Goal: Find specific page/section: Find specific page/section

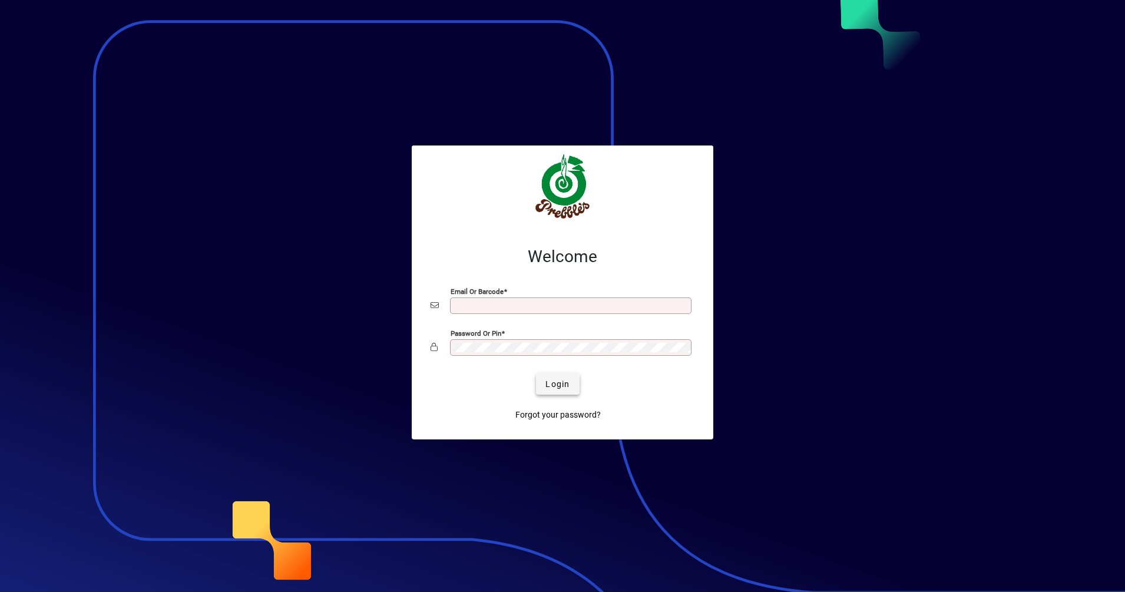
type input "**********"
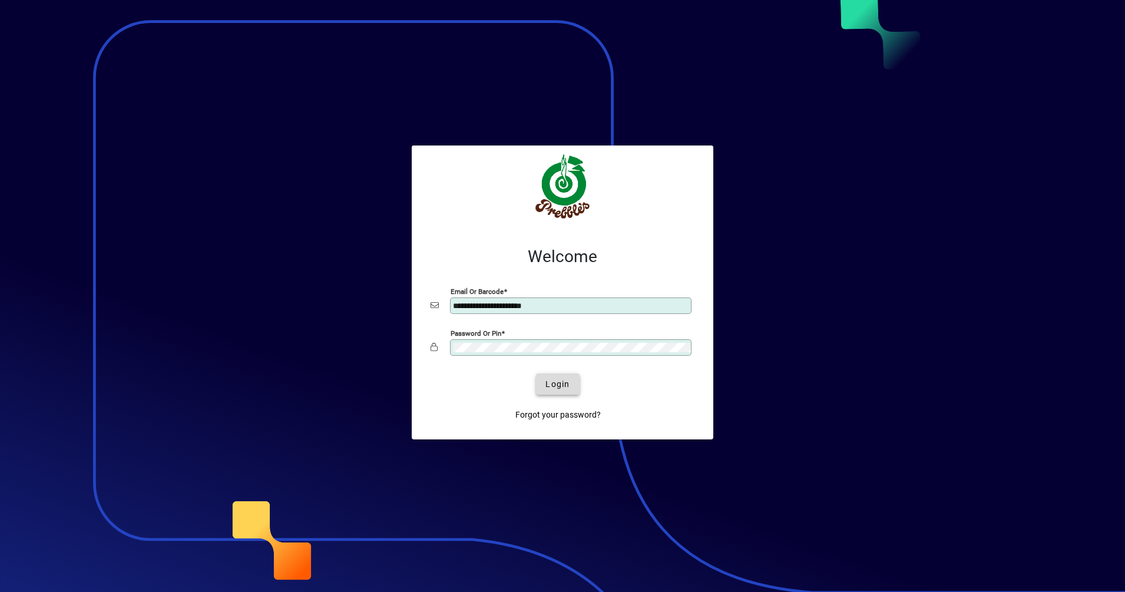
click at [555, 383] on span "Login" at bounding box center [557, 384] width 24 height 12
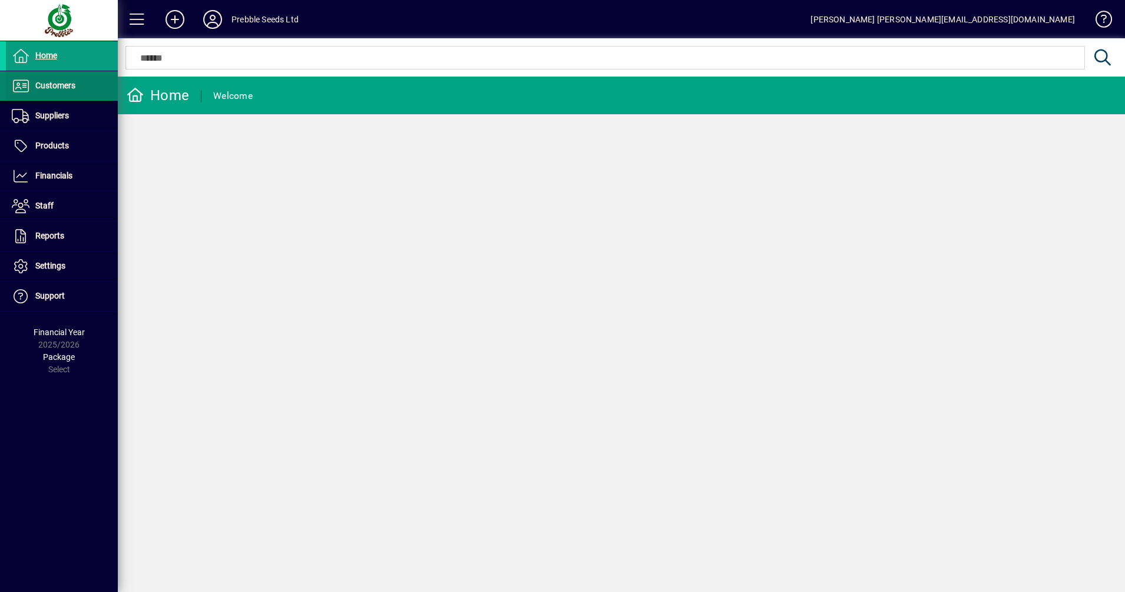
click at [57, 91] on span "Customers" at bounding box center [41, 86] width 70 height 14
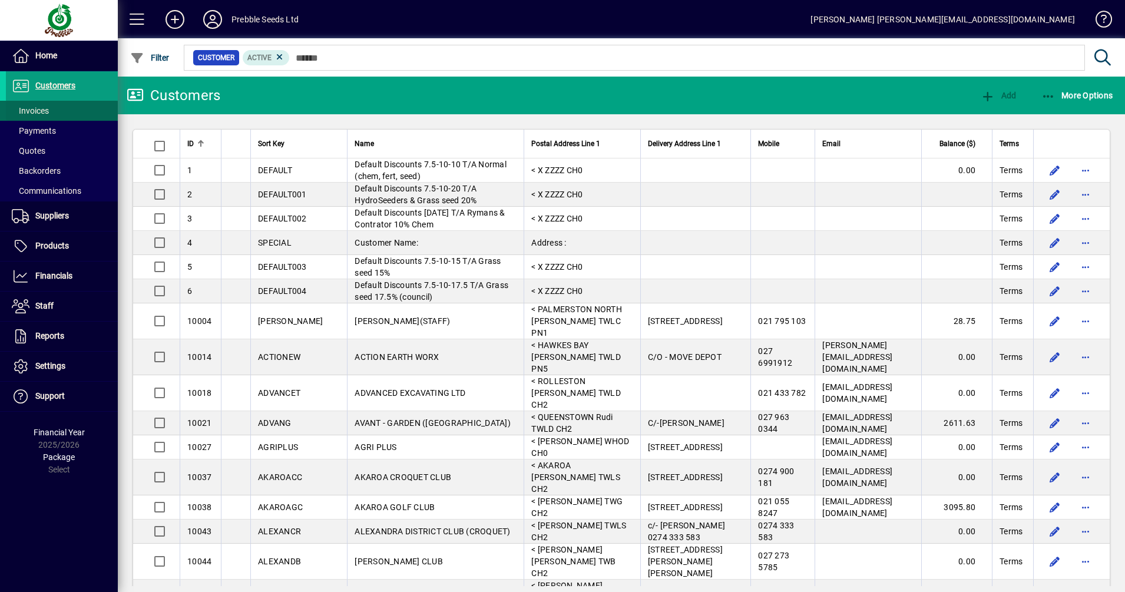
click at [39, 102] on span at bounding box center [62, 111] width 112 height 28
